Goal: Task Accomplishment & Management: Manage account settings

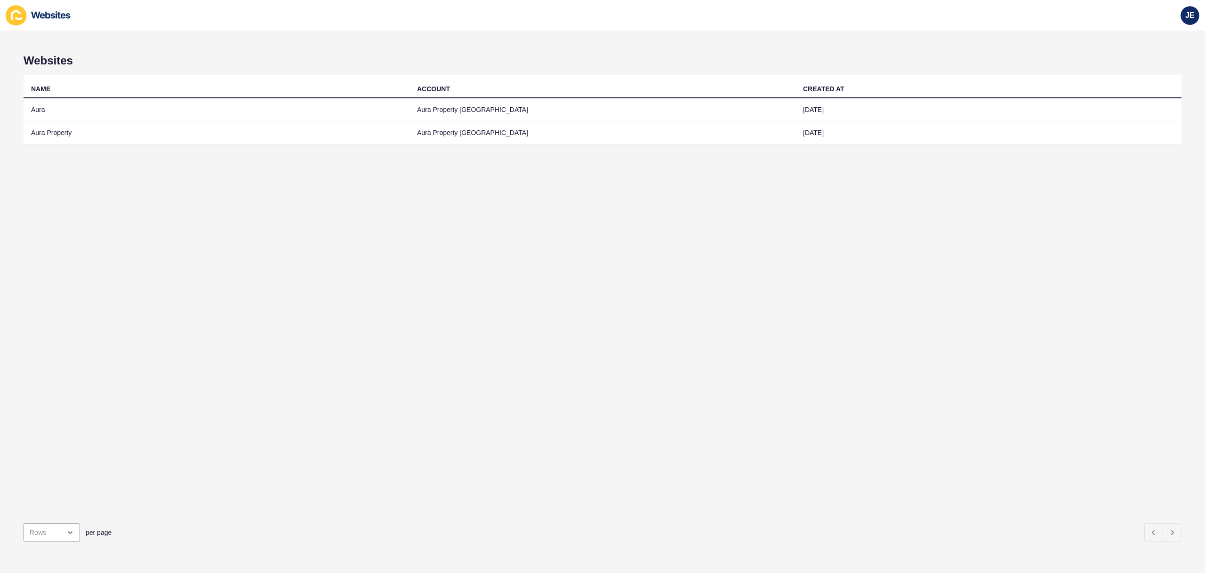
click at [412, 111] on td "Aura Property [GEOGRAPHIC_DATA]" at bounding box center [603, 109] width 386 height 23
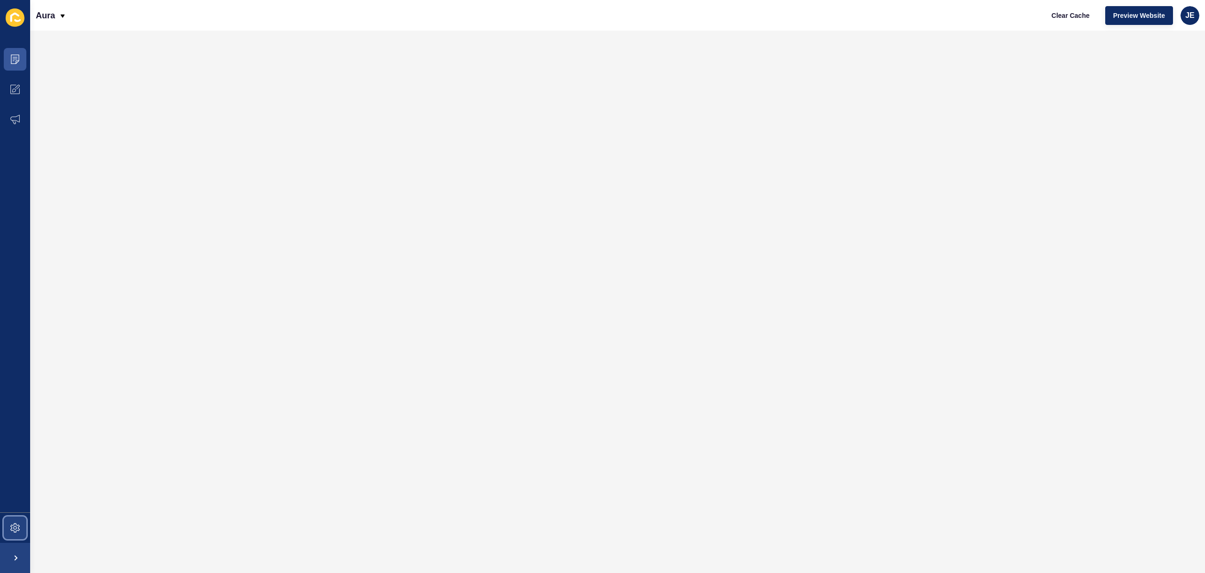
click at [19, 519] on span at bounding box center [15, 528] width 30 height 30
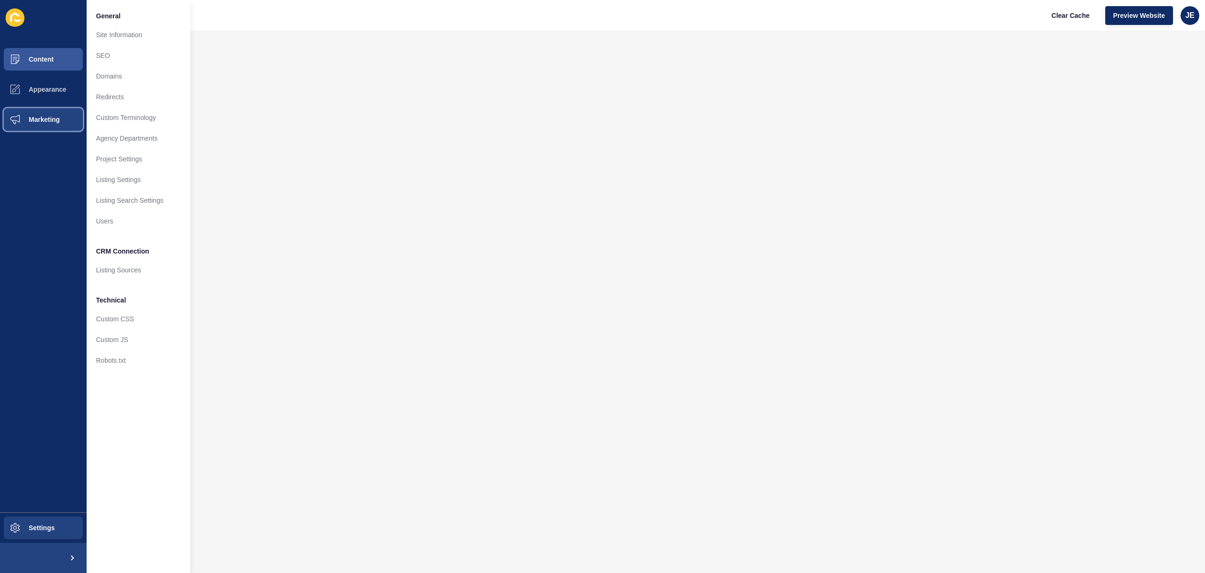
click at [41, 121] on span "Marketing" at bounding box center [29, 120] width 61 height 8
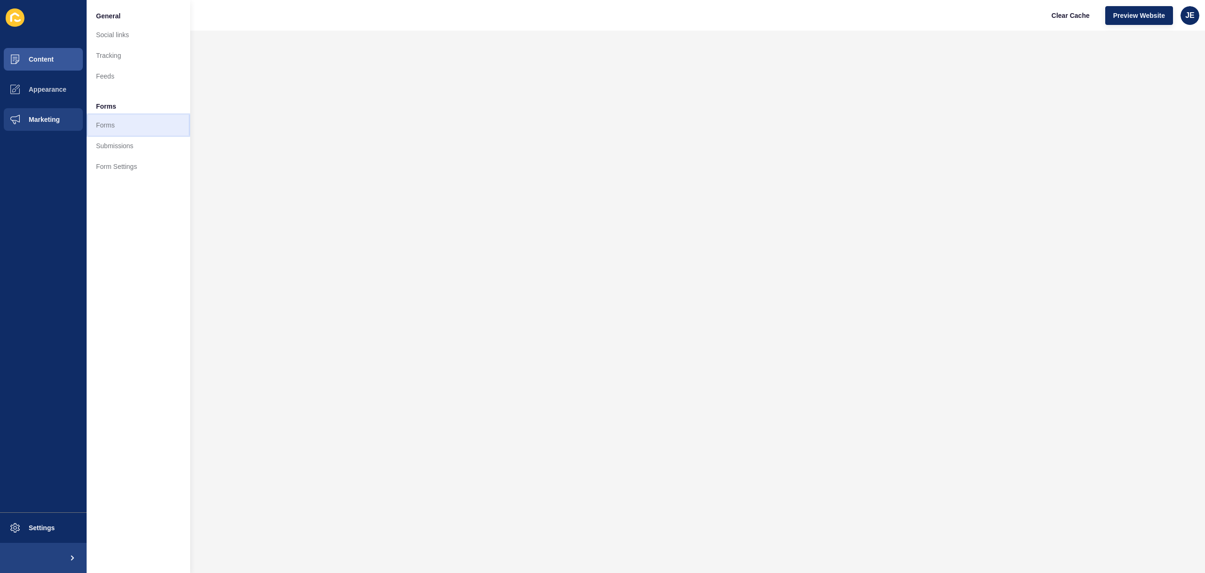
click at [116, 126] on link "Forms" at bounding box center [139, 125] width 104 height 21
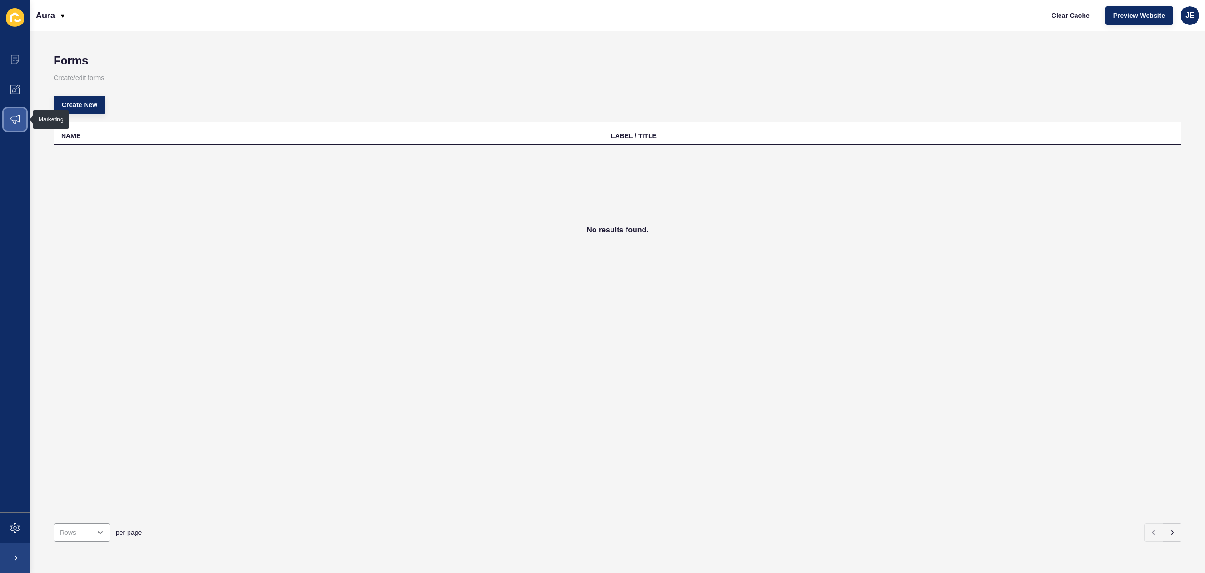
click at [12, 125] on span at bounding box center [15, 119] width 30 height 30
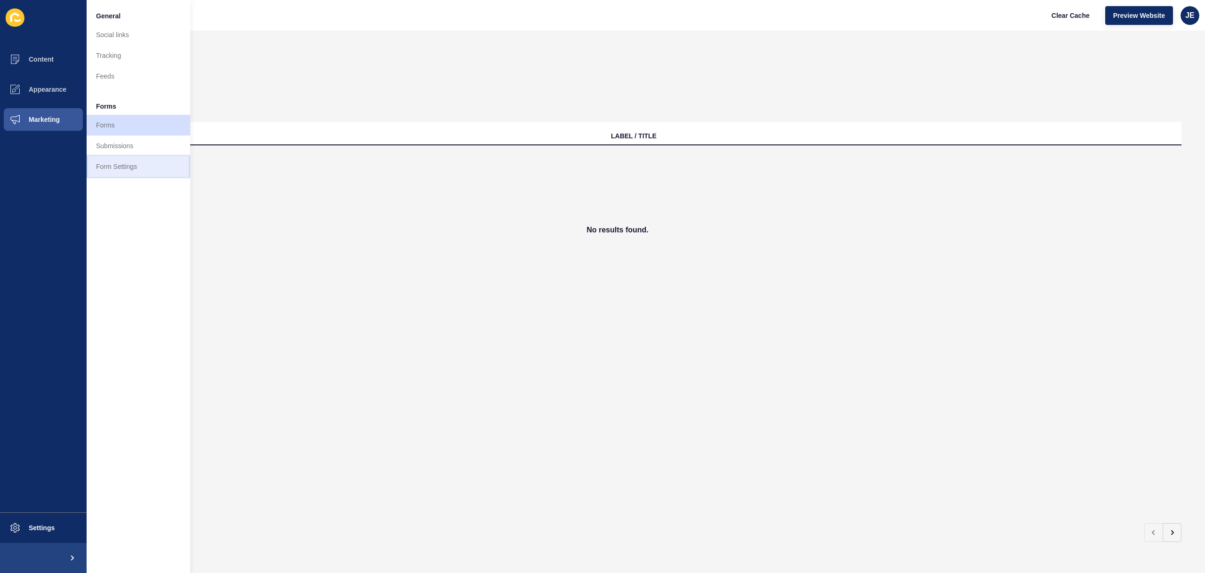
click at [128, 163] on link "Form Settings" at bounding box center [139, 166] width 104 height 21
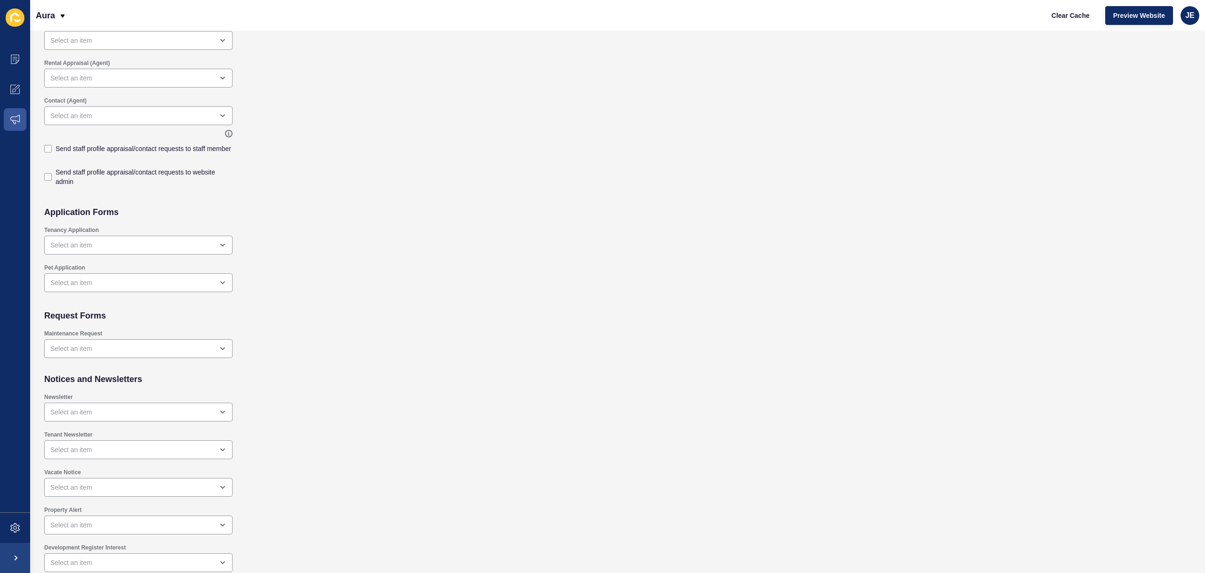
scroll to position [444, 0]
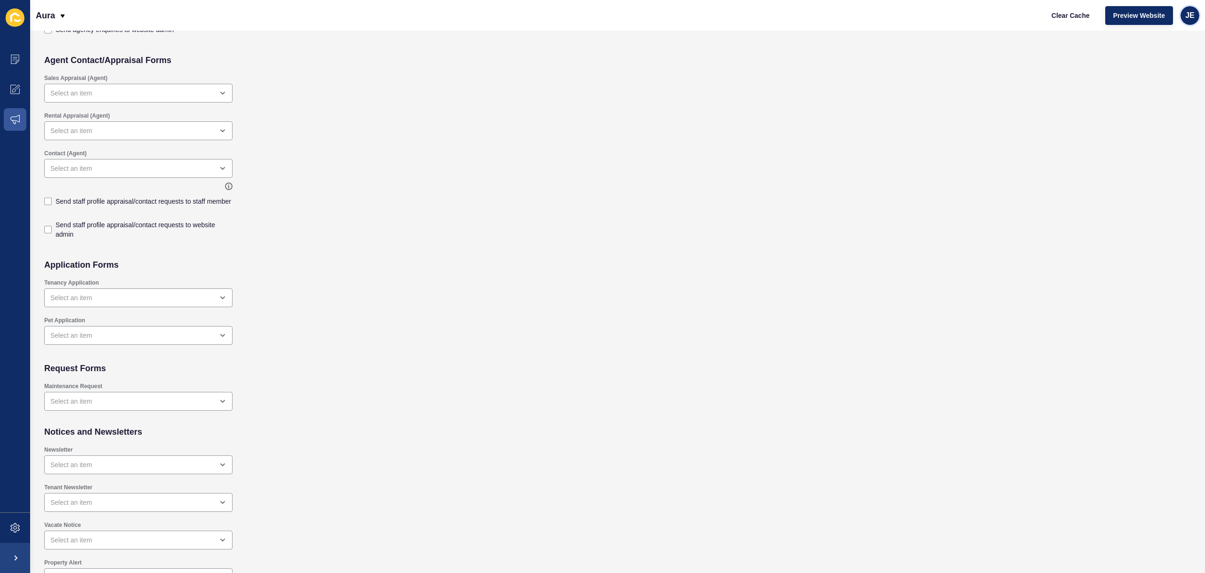
click at [1194, 15] on span "JE" at bounding box center [1189, 15] width 9 height 9
click at [1154, 77] on link "Logout" at bounding box center [1167, 78] width 69 height 21
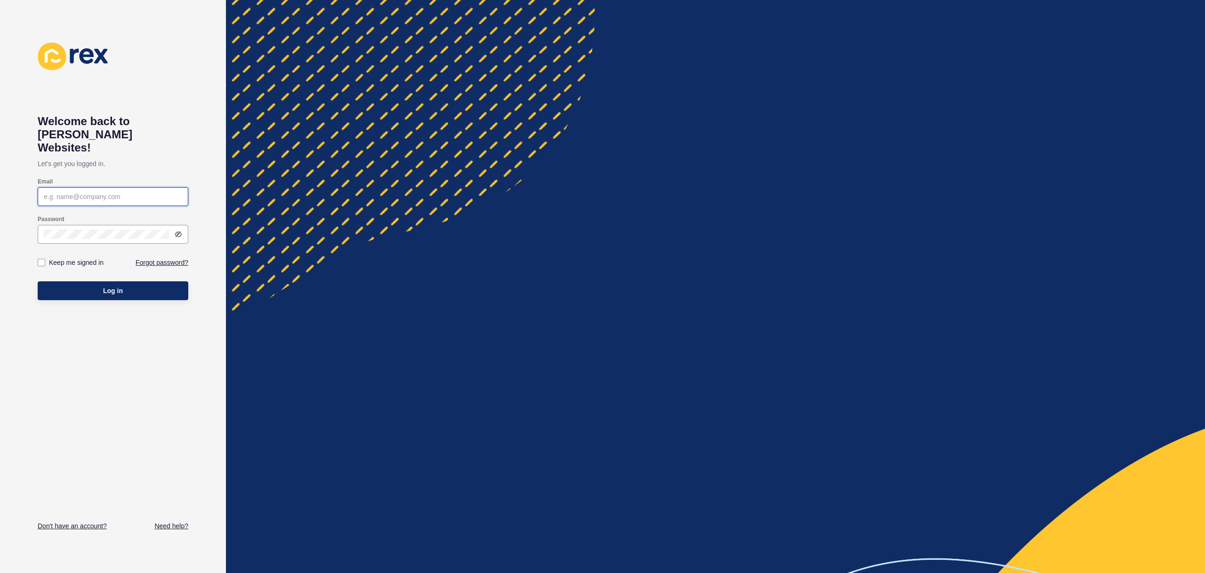
type input "[EMAIL_ADDRESS][PERSON_NAME][DOMAIN_NAME]"
click at [124, 281] on button "Log in" at bounding box center [113, 290] width 151 height 19
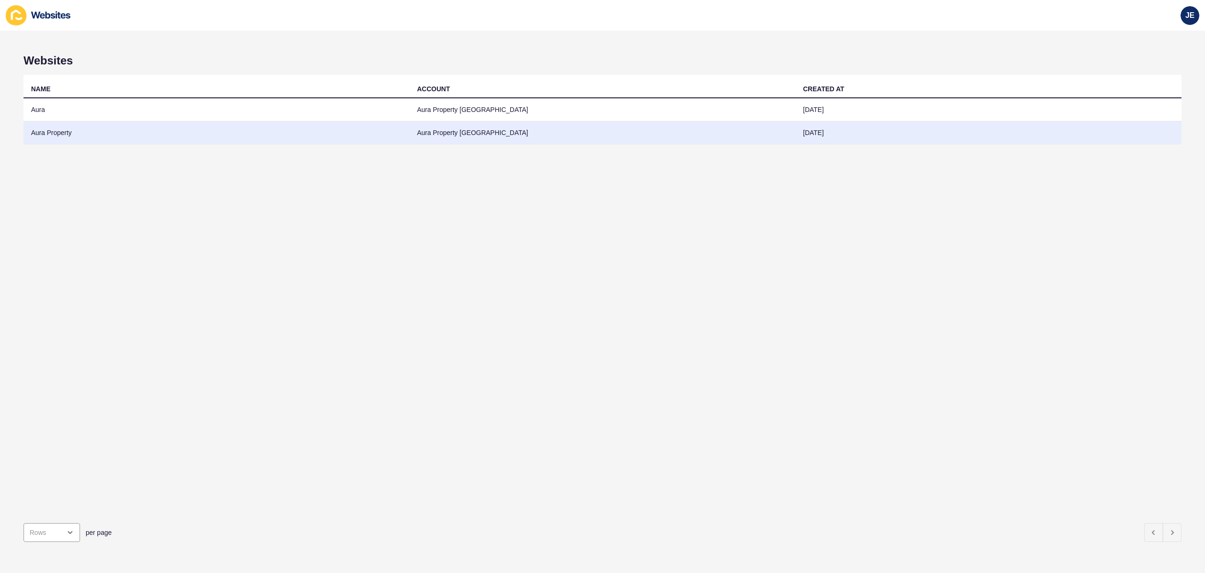
click at [214, 133] on td "Aura Property" at bounding box center [217, 132] width 386 height 23
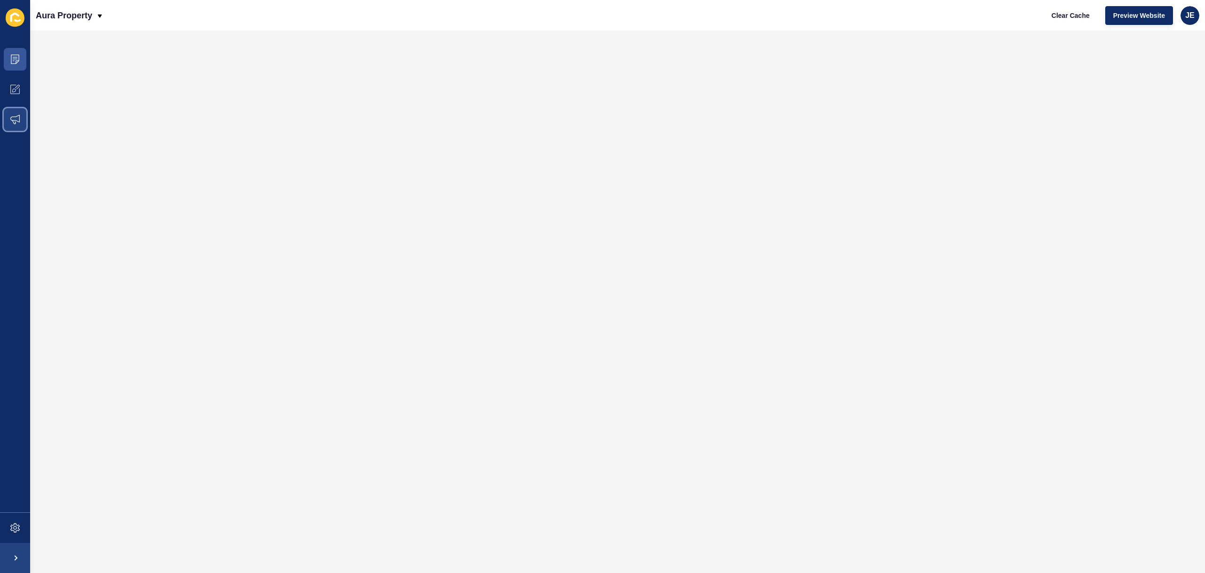
click at [16, 115] on icon at bounding box center [14, 119] width 9 height 9
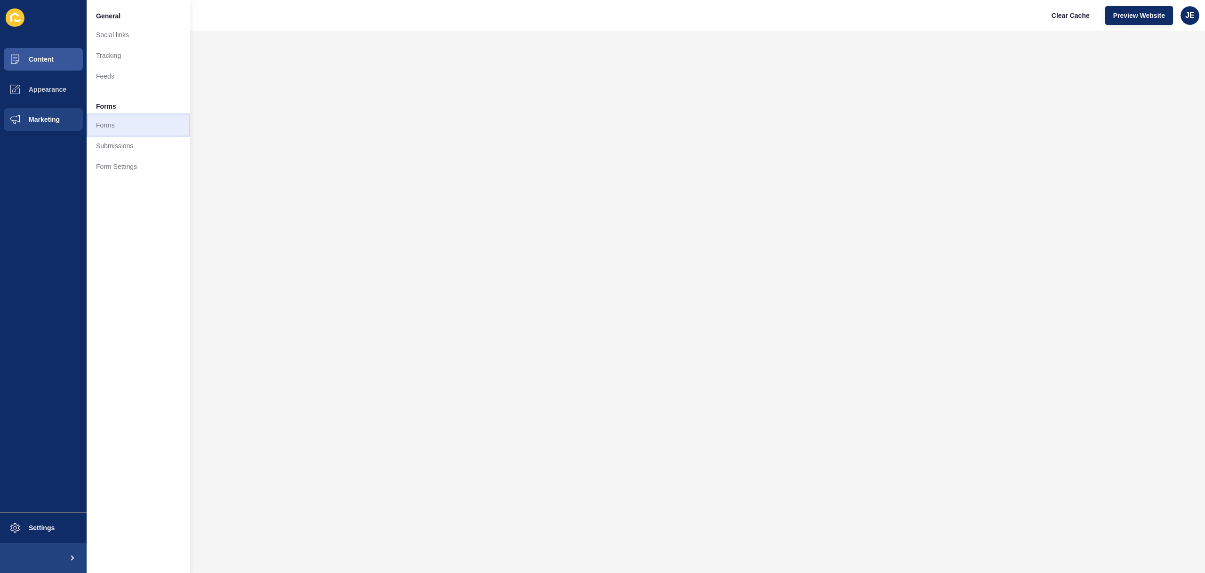
click at [129, 121] on link "Forms" at bounding box center [139, 125] width 104 height 21
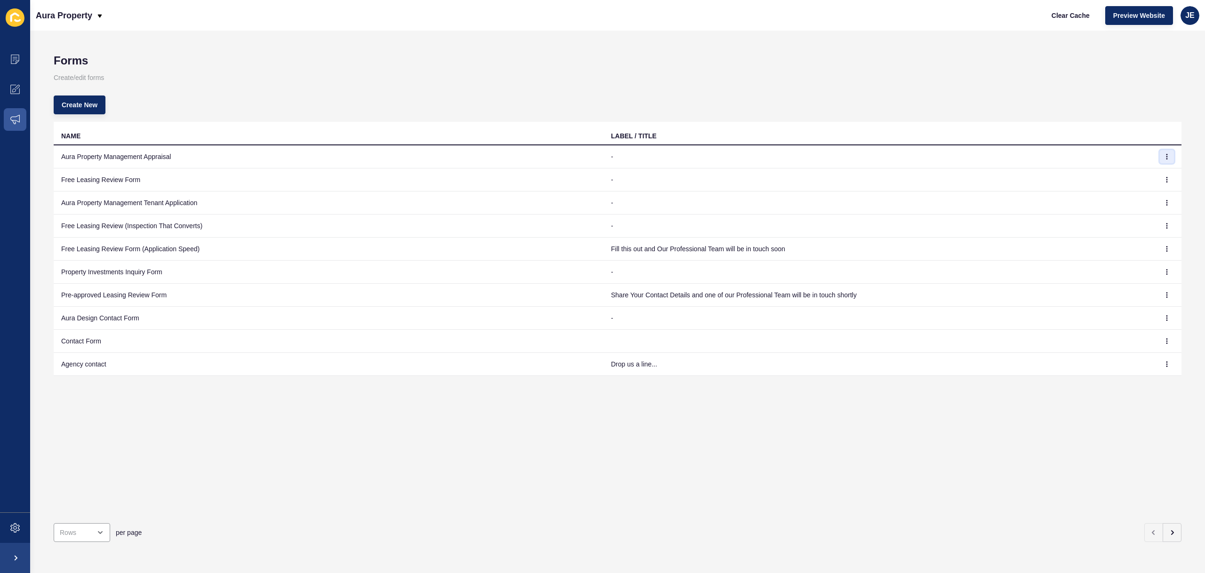
click at [1167, 154] on icon "button" at bounding box center [1167, 156] width 0 height 5
click at [1146, 173] on link "Edit" at bounding box center [1134, 175] width 66 height 21
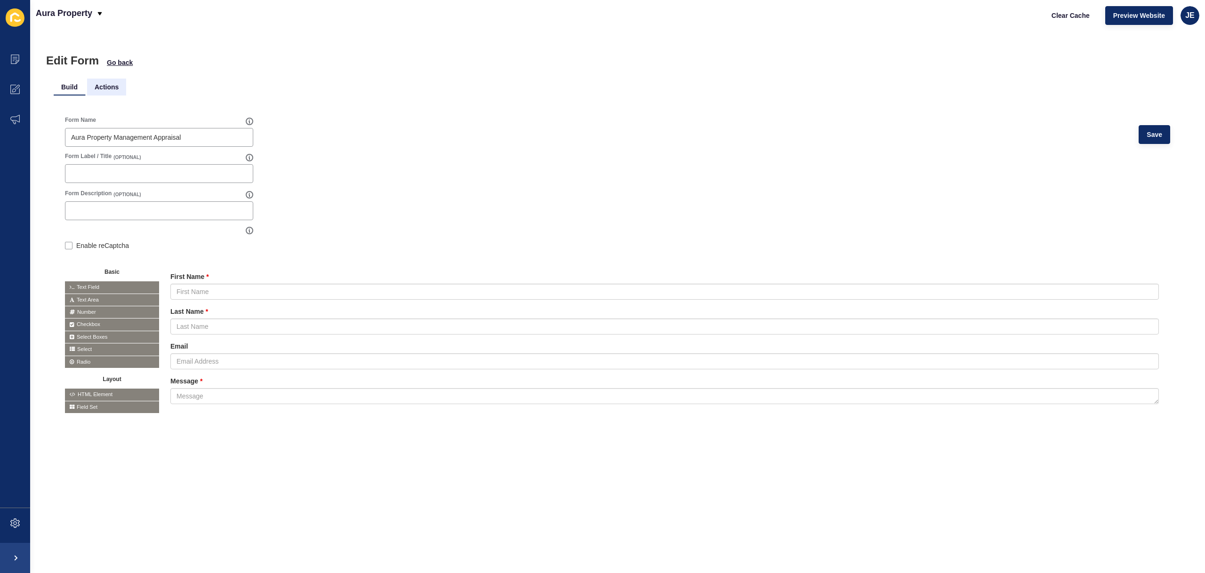
click at [103, 84] on li "Actions" at bounding box center [106, 87] width 39 height 17
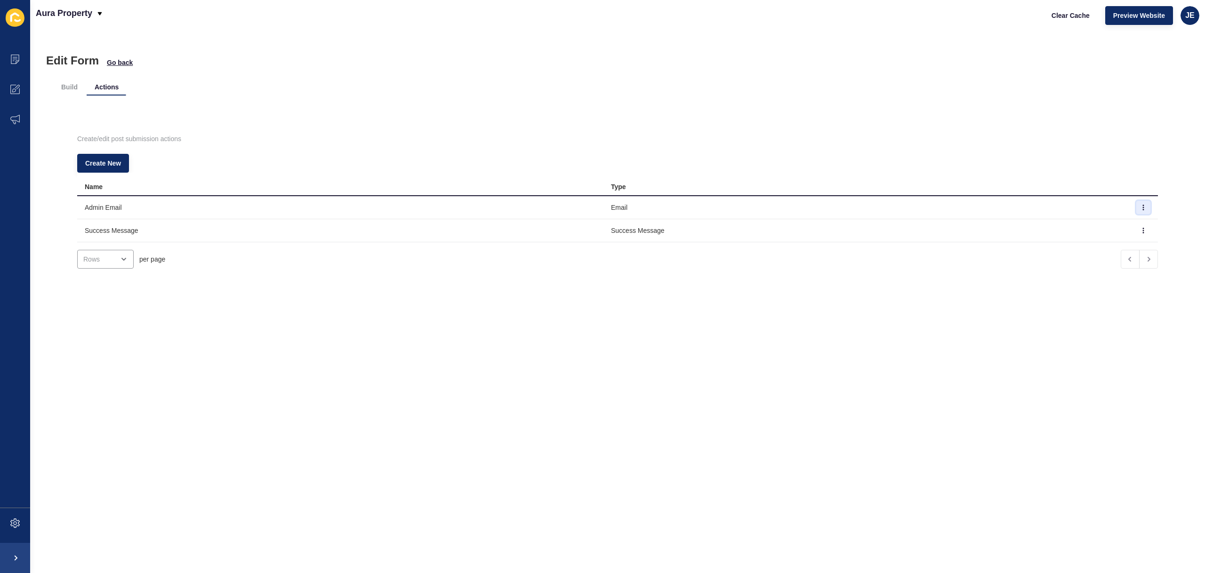
click at [1136, 208] on button "button" at bounding box center [1143, 207] width 14 height 13
click at [1106, 226] on link "Edit" at bounding box center [1103, 226] width 66 height 21
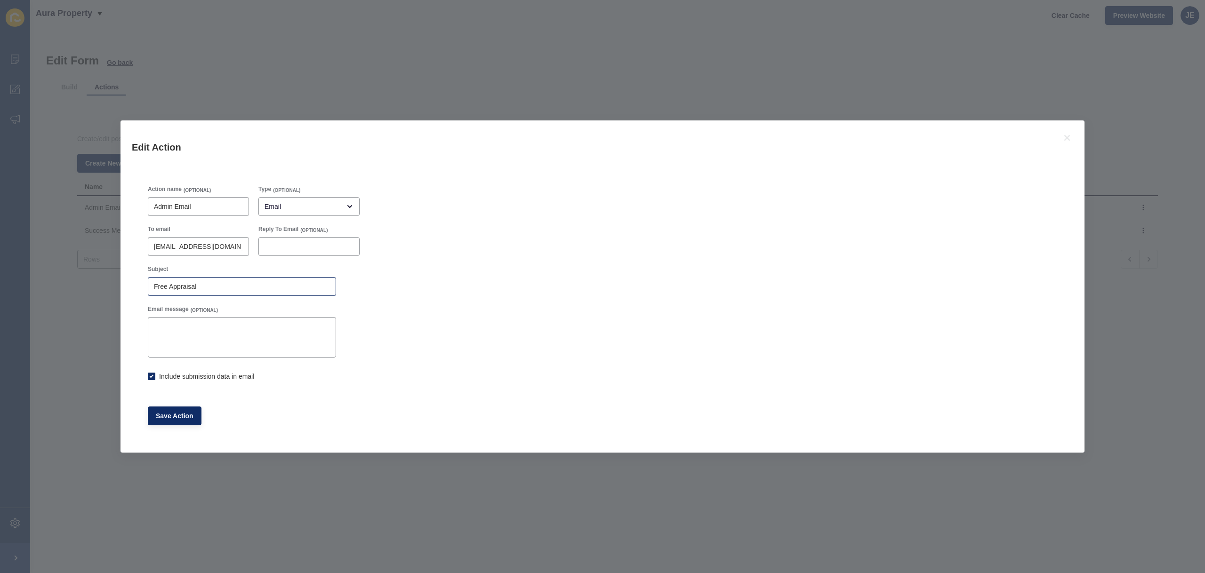
checkbox input "true"
click at [327, 207] on div "Email" at bounding box center [303, 206] width 76 height 9
